Goal: Task Accomplishment & Management: Manage account settings

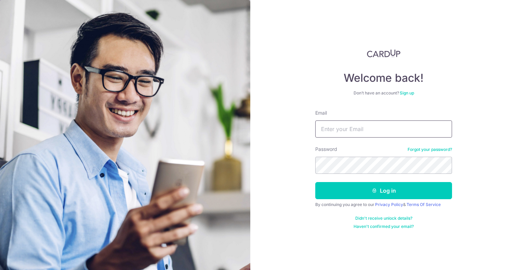
click at [333, 126] on input "Email" at bounding box center [383, 128] width 137 height 17
type input "[EMAIL_ADDRESS][DOMAIN_NAME]"
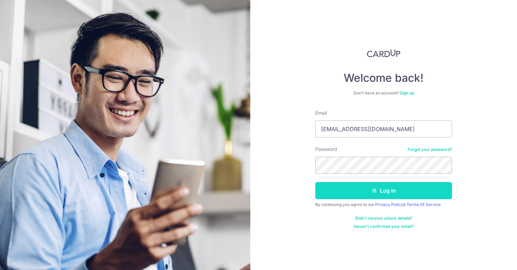
click at [371, 189] on button "Log in" at bounding box center [383, 190] width 137 height 17
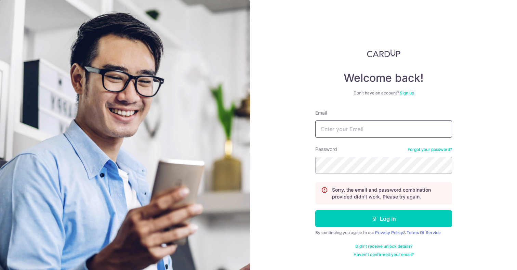
click at [361, 124] on input "Email" at bounding box center [383, 128] width 137 height 17
type input "[EMAIL_ADDRESS][DOMAIN_NAME]"
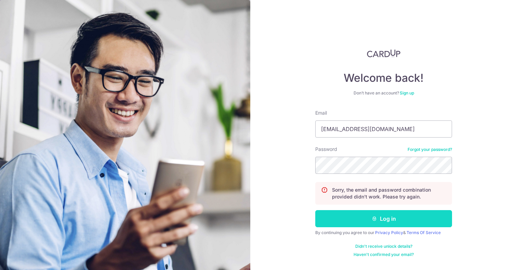
click at [375, 217] on icon "submit" at bounding box center [374, 218] width 5 height 5
